Goal: Check status: Check status

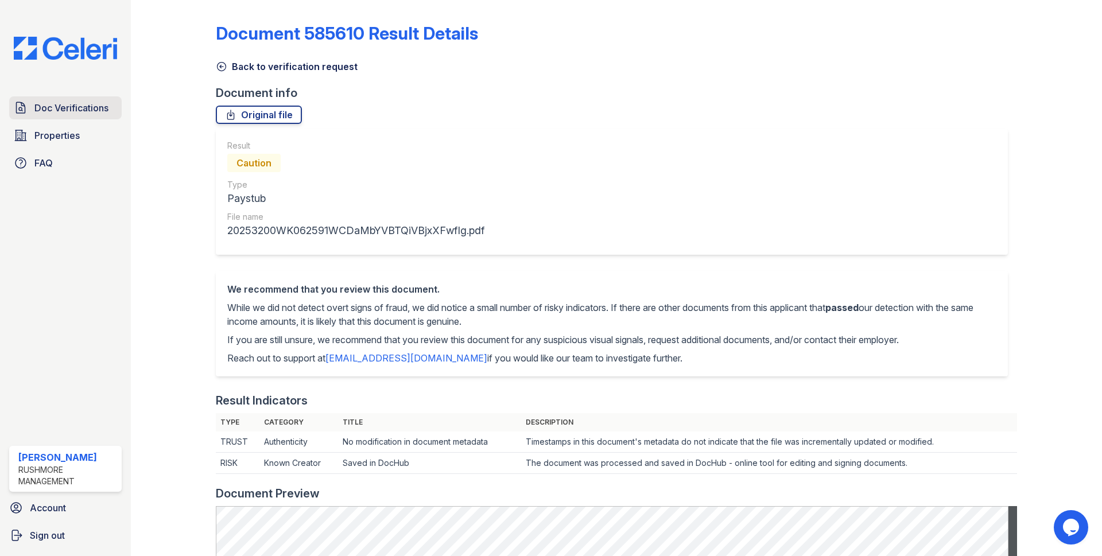
click at [54, 104] on span "Doc Verifications" at bounding box center [71, 108] width 74 height 14
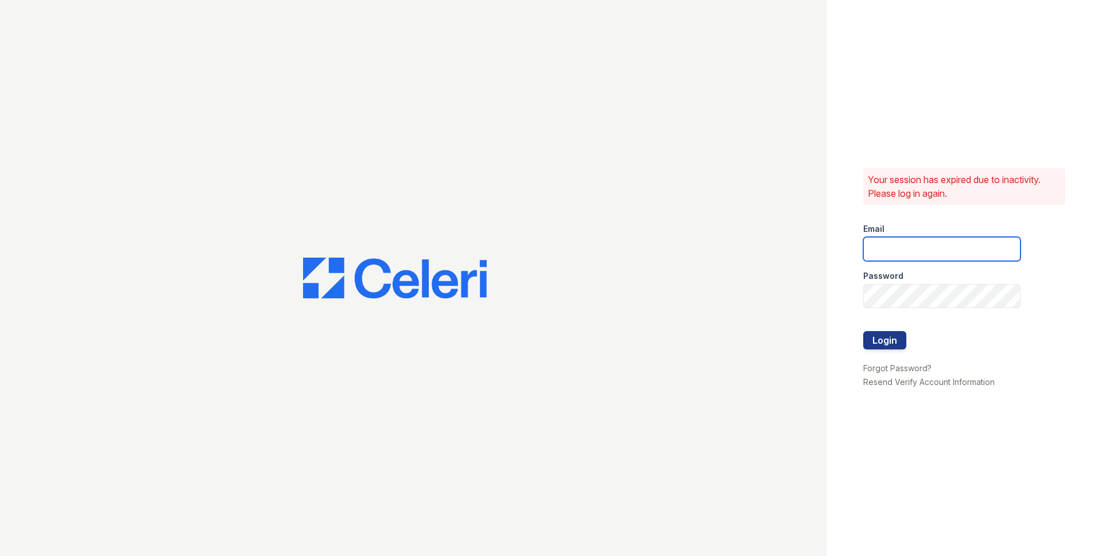
type input "jjordan@rushmoremgmt.com"
click at [885, 335] on button "Login" at bounding box center [884, 340] width 43 height 18
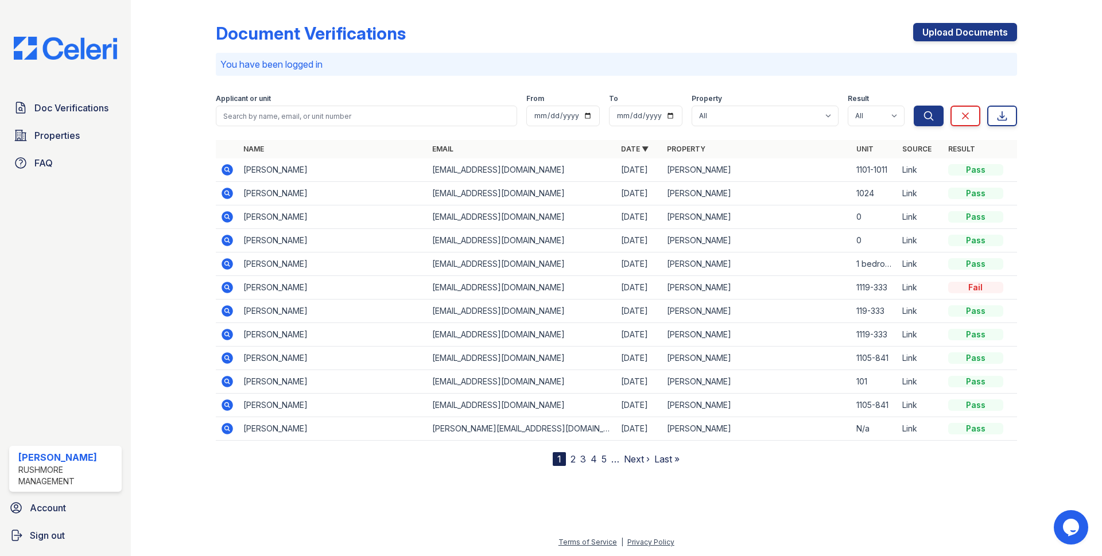
click at [228, 171] on icon at bounding box center [227, 170] width 14 height 14
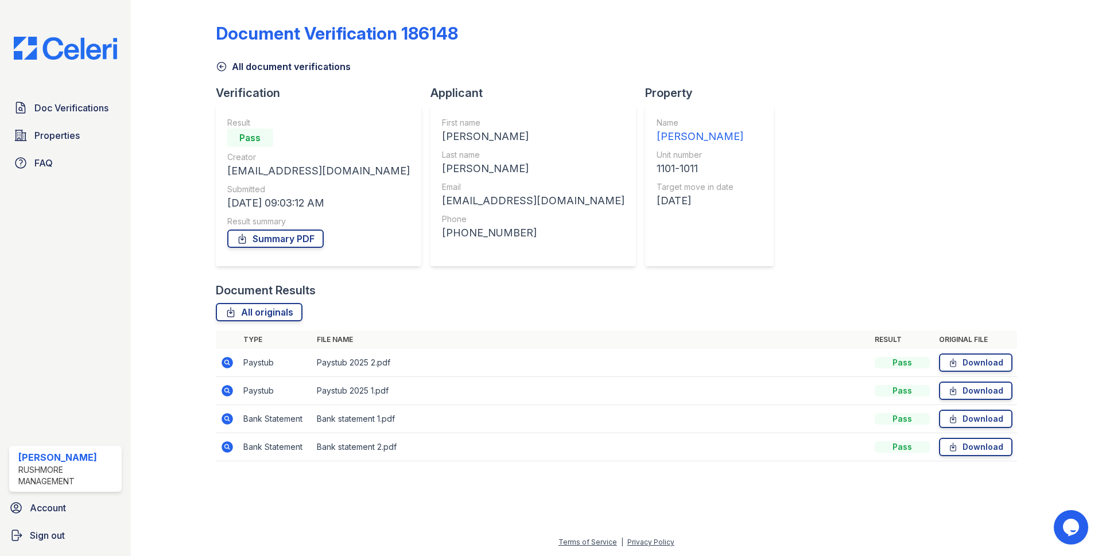
click at [225, 364] on icon at bounding box center [226, 362] width 11 height 11
